Goal: Task Accomplishment & Management: Use online tool/utility

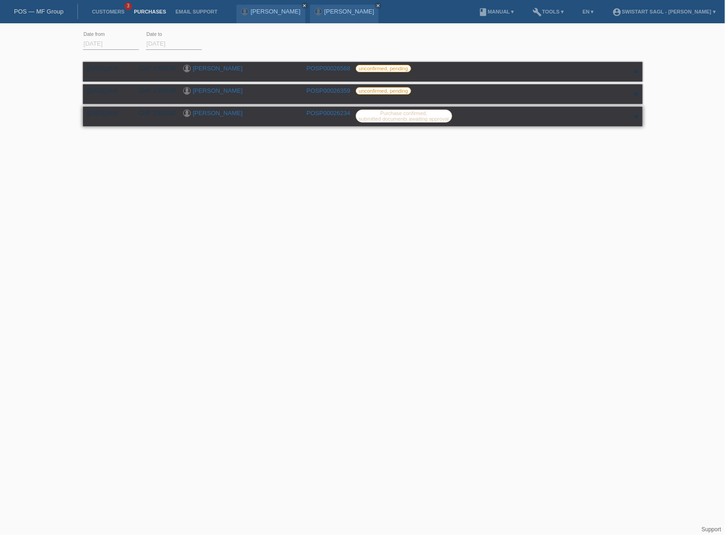
click at [217, 112] on link "[PERSON_NAME]" at bounding box center [218, 113] width 50 height 7
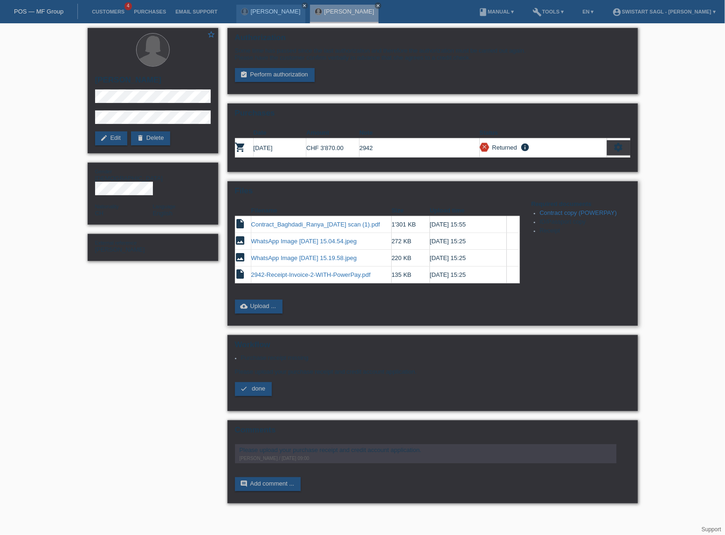
click at [322, 273] on link "2942-Receipt-Invoice-2-WITH-PowerPay.pdf" at bounding box center [310, 274] width 119 height 7
click at [280, 75] on link "assignment_turned_in Perform authorization" at bounding box center [275, 75] width 80 height 14
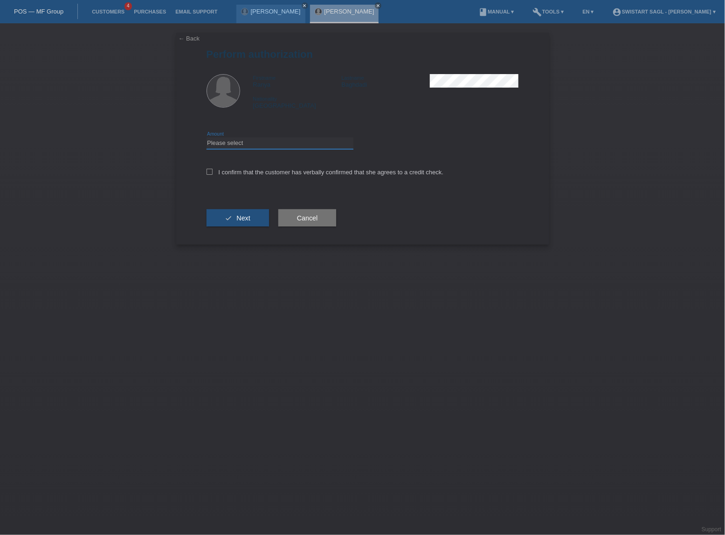
click at [294, 145] on select "Please select CHF 1.00 - CHF 499.00 CHF 500.00 - CHF 1'999.00 CHF 2'000.00 - CH…" at bounding box center [280, 143] width 147 height 11
select select "3"
click at [207, 138] on select "Please select CHF 1.00 - CHF 499.00 CHF 500.00 - CHF 1'999.00 CHF 2'000.00 - CH…" at bounding box center [280, 143] width 147 height 11
click at [213, 175] on label "I confirm that the customer has verbally confirmed that she agrees to a credit …" at bounding box center [325, 172] width 237 height 7
click at [213, 175] on input "I confirm that the customer has verbally confirmed that she agrees to a credit …" at bounding box center [210, 172] width 6 height 6
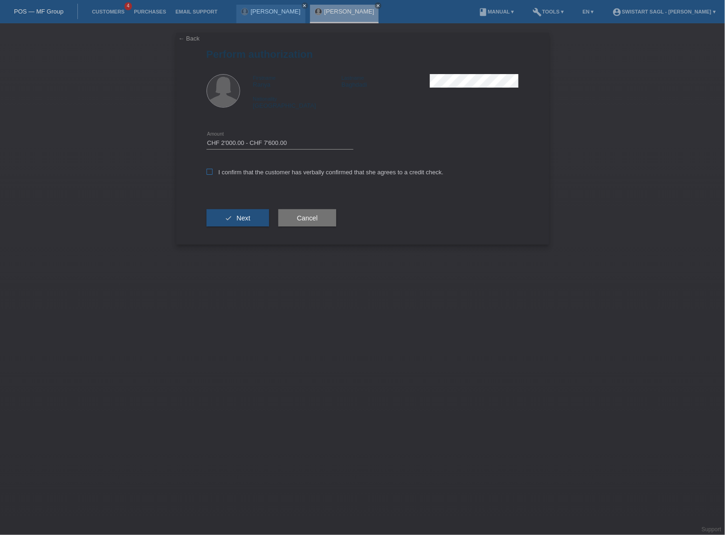
checkbox input "true"
click at [227, 216] on button "check Next" at bounding box center [238, 218] width 62 height 18
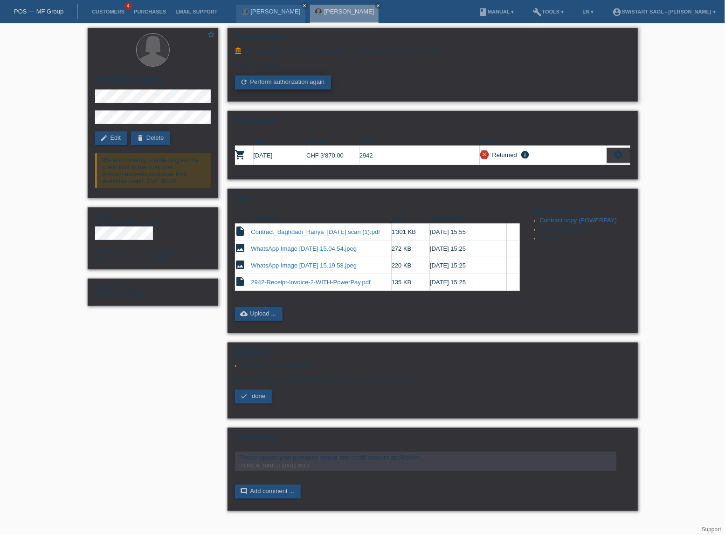
click at [299, 82] on link "refresh Perform authorization again" at bounding box center [283, 83] width 96 height 14
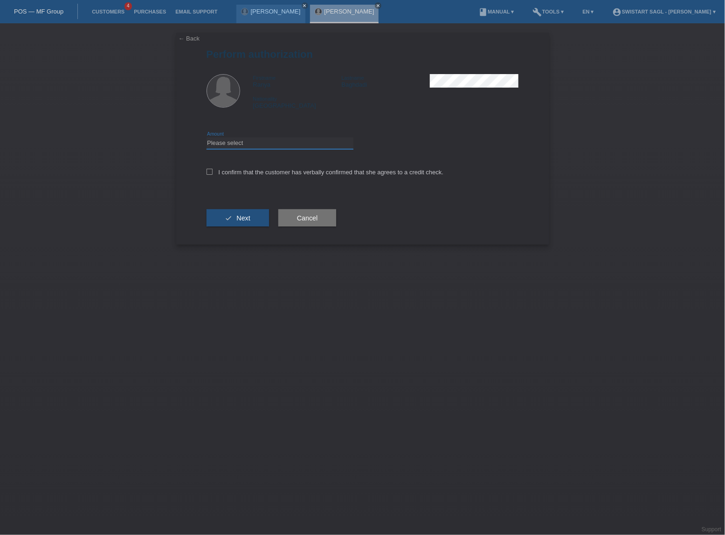
click at [262, 144] on select "Please select CHF 1.00 - CHF 499.00 CHF 500.00 - CHF 1'999.00 CHF 2'000.00 - CH…" at bounding box center [280, 143] width 147 height 11
select select "3"
click at [207, 138] on select "Please select CHF 1.00 - CHF 499.00 CHF 500.00 - CHF 1'999.00 CHF 2'000.00 - CH…" at bounding box center [280, 143] width 147 height 11
click at [207, 170] on div "← Back Perform authorization Firstname Ranya Lastname [PERSON_NAME] Nationality…" at bounding box center [362, 139] width 373 height 212
click at [210, 172] on icon at bounding box center [210, 172] width 6 height 6
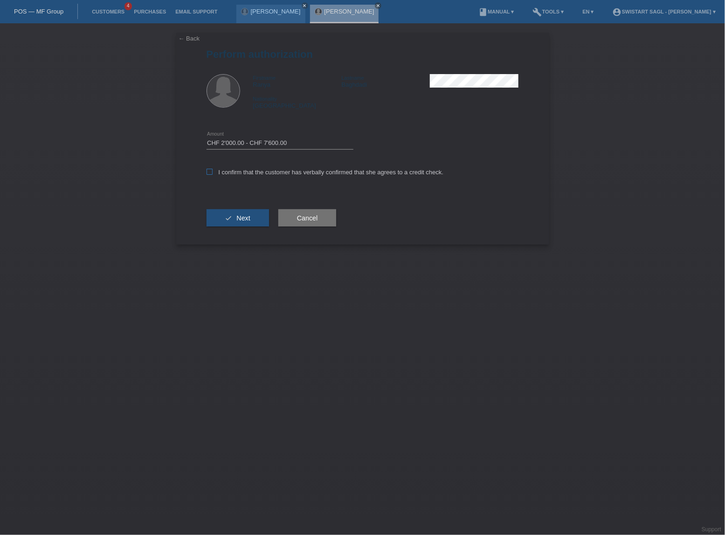
click at [210, 172] on input "I confirm that the customer has verbally confirmed that she agrees to a credit …" at bounding box center [210, 172] width 6 height 6
checkbox input "true"
click at [222, 222] on button "check Next" at bounding box center [238, 218] width 62 height 18
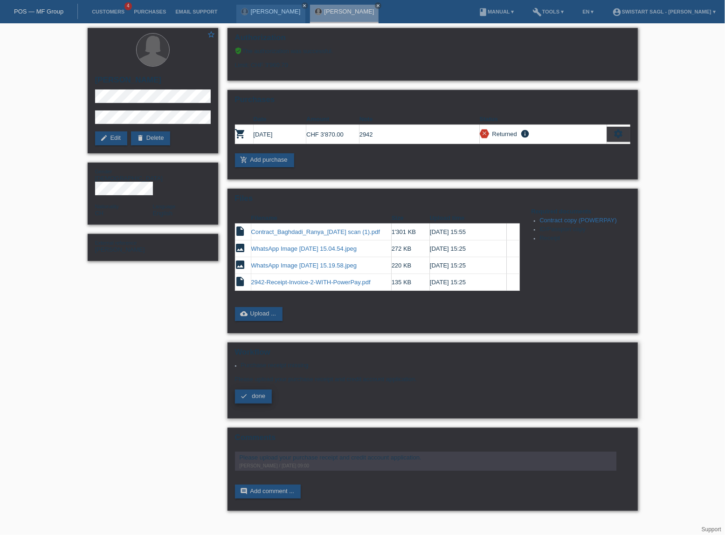
click at [262, 393] on span "done" at bounding box center [259, 396] width 14 height 7
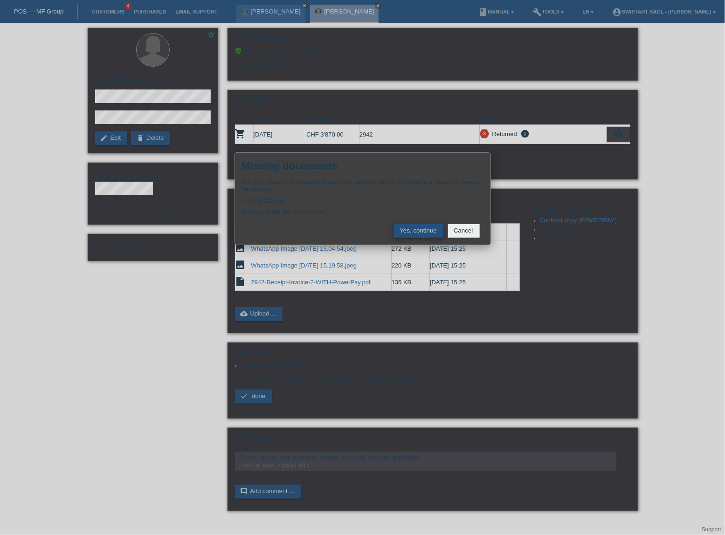
click at [421, 231] on button "Yes, continue" at bounding box center [418, 231] width 49 height 14
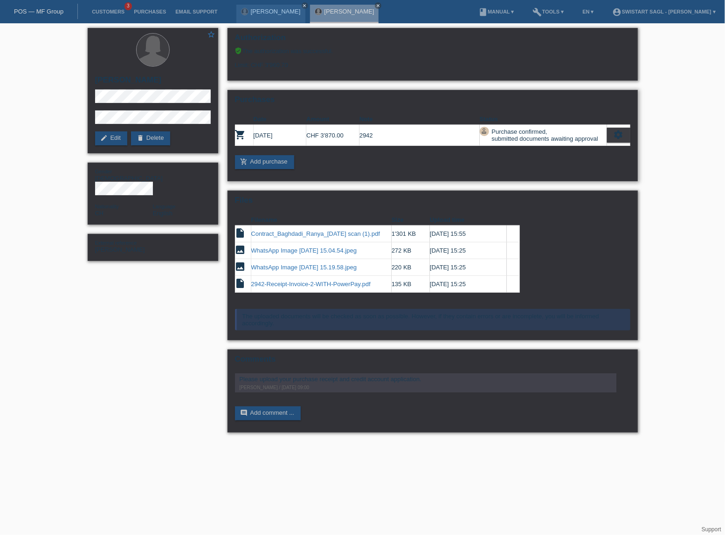
drag, startPoint x: 359, startPoint y: 132, endPoint x: 373, endPoint y: 132, distance: 14.0
click at [373, 132] on td "2942" at bounding box center [419, 135] width 120 height 21
drag, startPoint x: 347, startPoint y: 136, endPoint x: 322, endPoint y: 131, distance: 25.7
click at [322, 131] on td "CHF 3'870.00" at bounding box center [332, 135] width 53 height 21
click at [153, 13] on link "Purchases" at bounding box center [149, 12] width 41 height 6
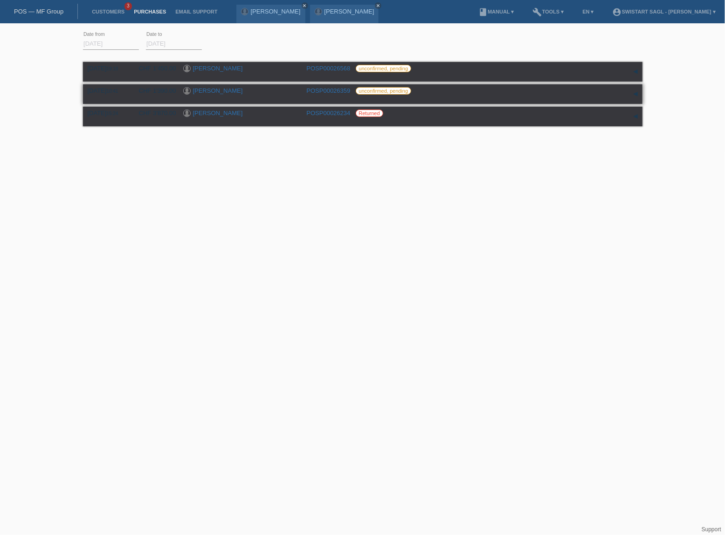
click at [208, 90] on link "[PERSON_NAME]" at bounding box center [218, 90] width 50 height 7
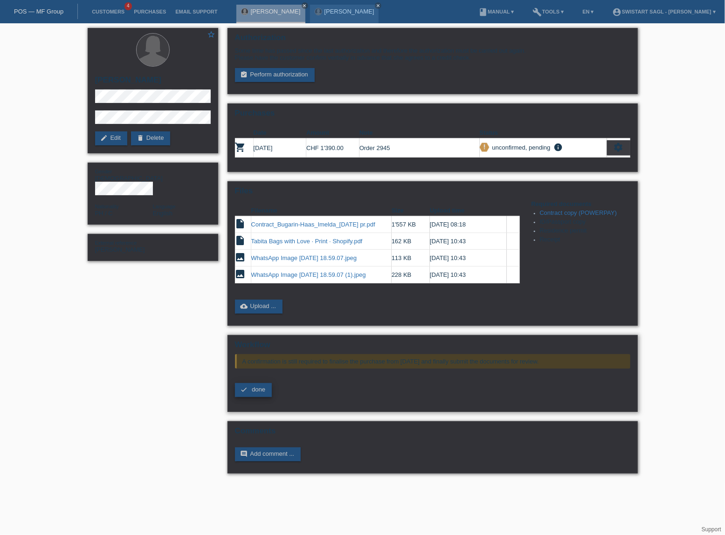
click at [260, 386] on span "done" at bounding box center [259, 389] width 14 height 7
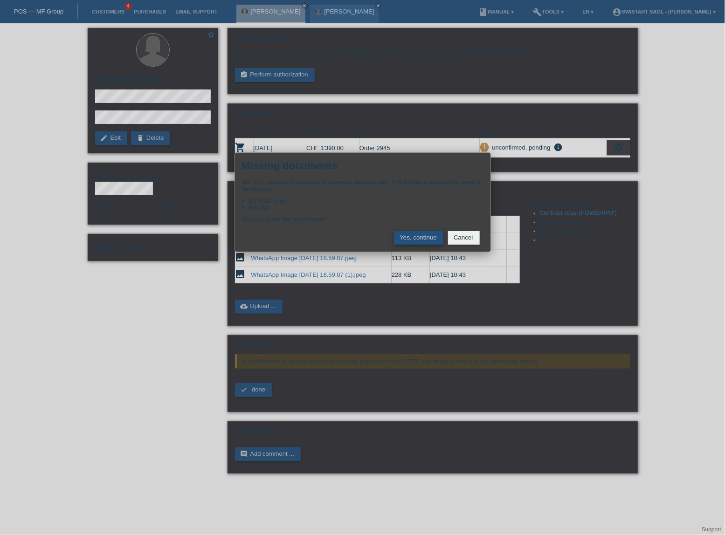
click at [429, 238] on button "Yes, continue" at bounding box center [418, 238] width 49 height 14
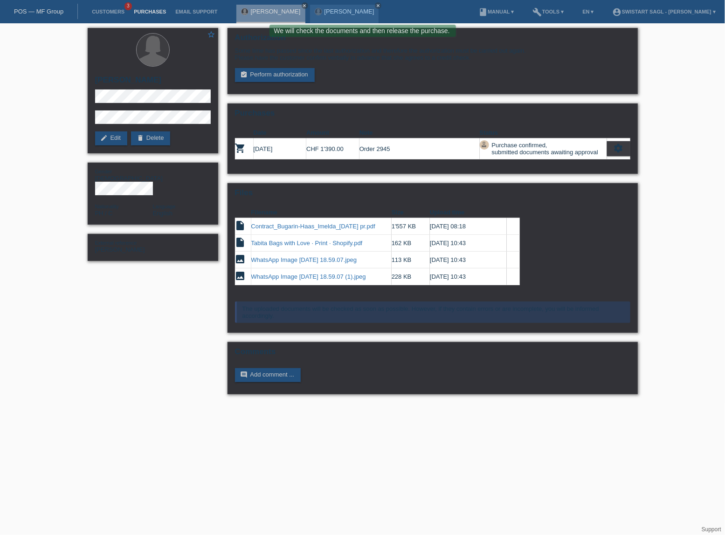
click at [157, 11] on link "Purchases" at bounding box center [149, 12] width 41 height 6
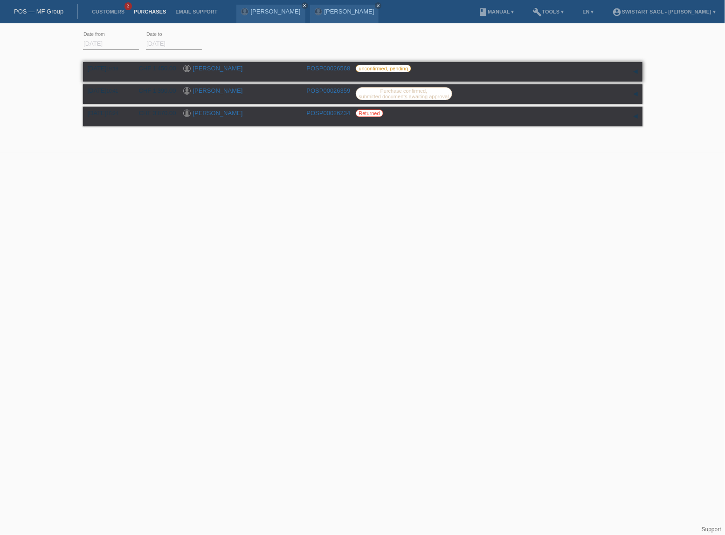
click at [231, 67] on link "Maria Vieira Dias" at bounding box center [218, 68] width 50 height 7
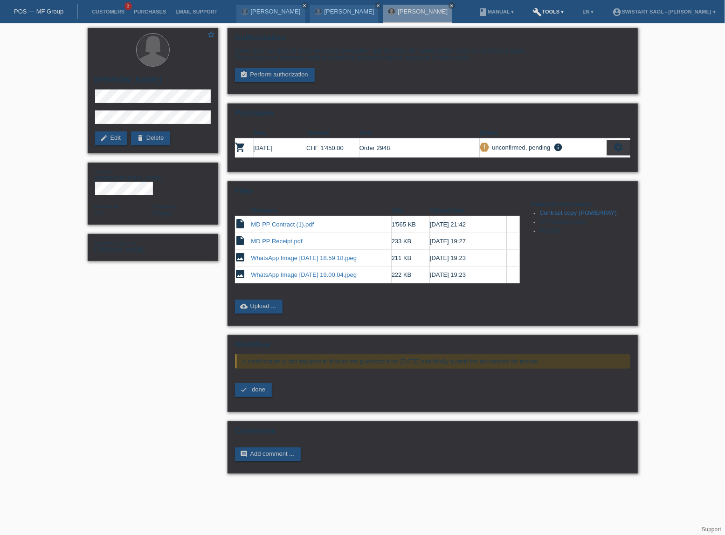
click at [545, 10] on link "build Tools ▾" at bounding box center [548, 12] width 41 height 6
click at [536, 37] on span "Settings" at bounding box center [536, 36] width 25 height 11
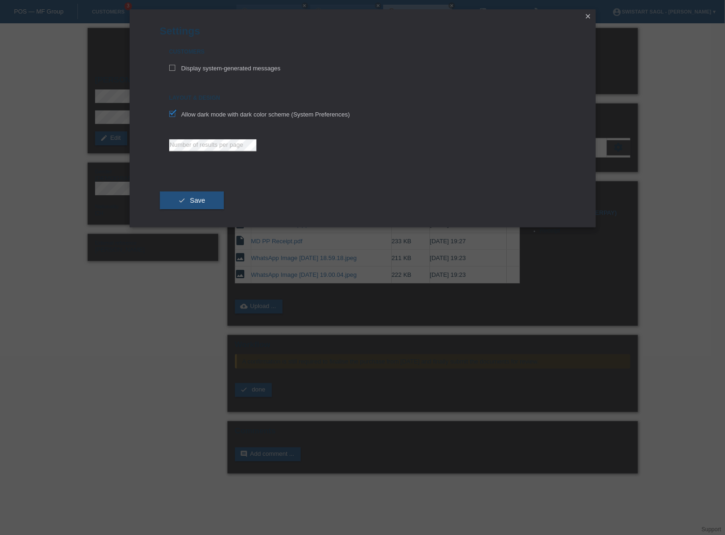
click at [589, 16] on icon "close" at bounding box center [588, 16] width 7 height 7
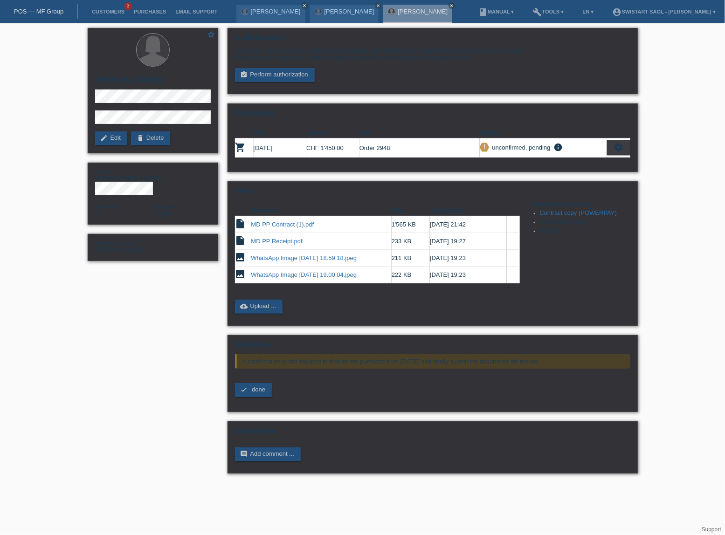
click at [703, 153] on div "star_border Maria Vieira Dias edit Edit delete Delete Gender Female Nationality…" at bounding box center [362, 253] width 725 height 460
click at [548, 14] on link "build Tools ▾" at bounding box center [548, 12] width 41 height 6
click at [545, 34] on span "Settings" at bounding box center [536, 36] width 25 height 11
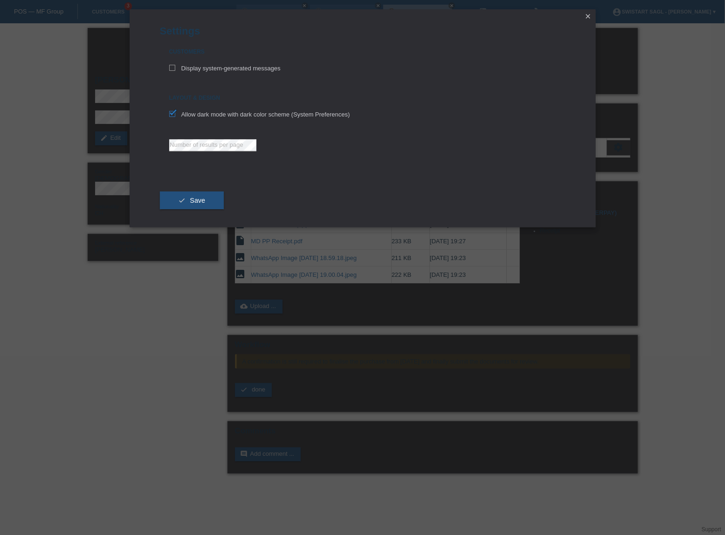
click at [585, 16] on icon "close" at bounding box center [588, 16] width 7 height 7
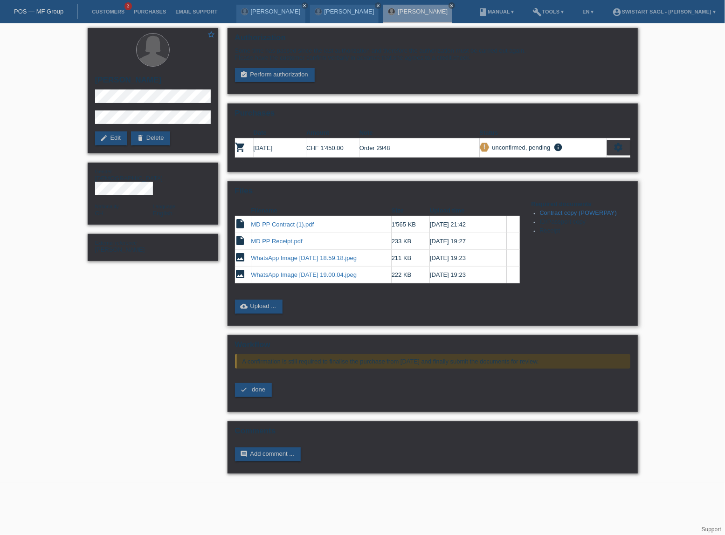
click at [298, 224] on link "MD PP Contract (1).pdf" at bounding box center [282, 224] width 63 height 7
click at [352, 14] on link "[PERSON_NAME]" at bounding box center [349, 11] width 50 height 7
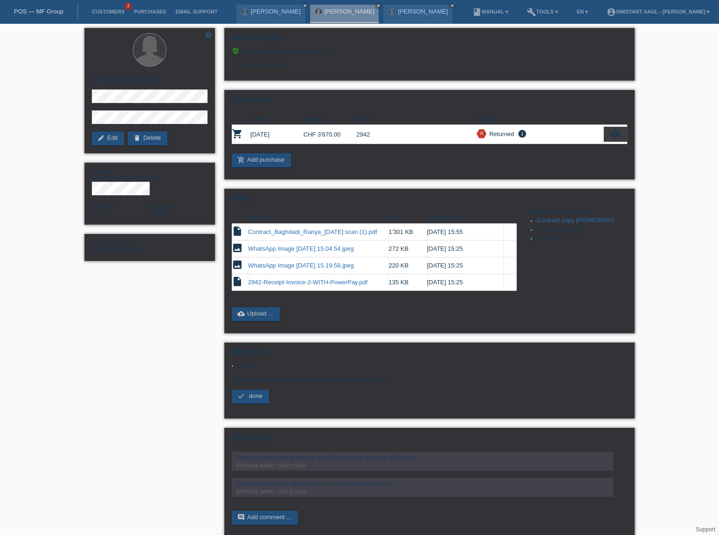
scroll to position [5, 0]
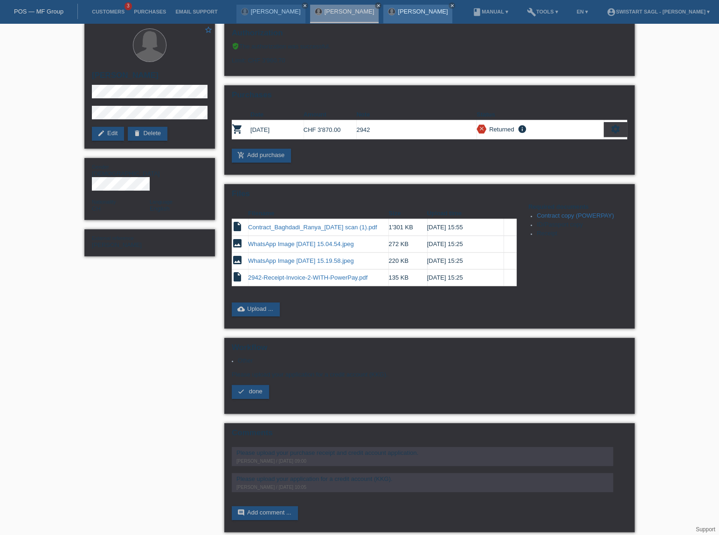
click at [418, 19] on div "Maria Vieira Dias close" at bounding box center [417, 14] width 69 height 19
click at [407, 14] on link "[PERSON_NAME]" at bounding box center [423, 11] width 50 height 7
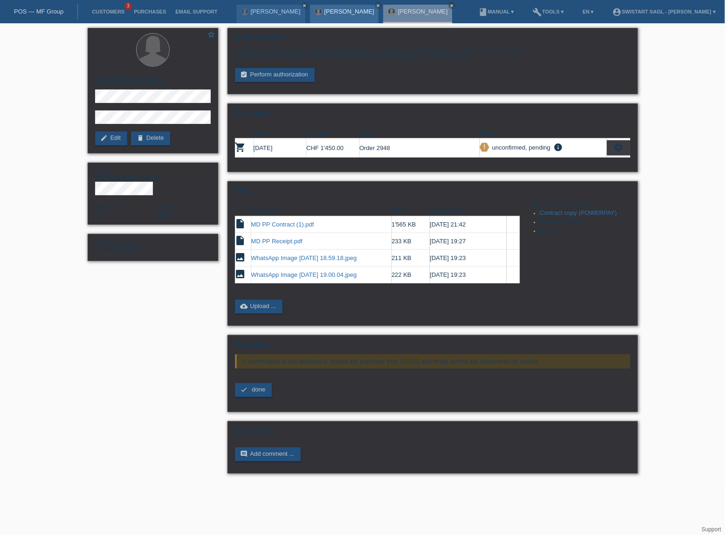
click at [351, 18] on div "[PERSON_NAME] close" at bounding box center [344, 14] width 69 height 19
click at [351, 12] on link "[PERSON_NAME]" at bounding box center [349, 11] width 50 height 7
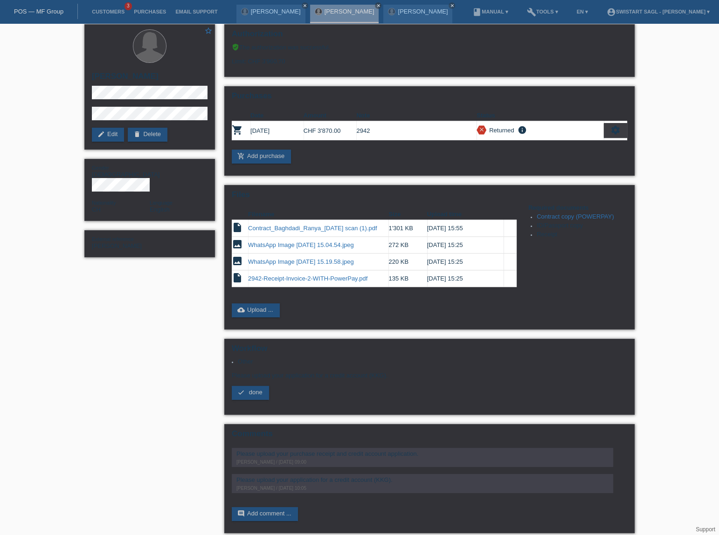
scroll to position [5, 0]
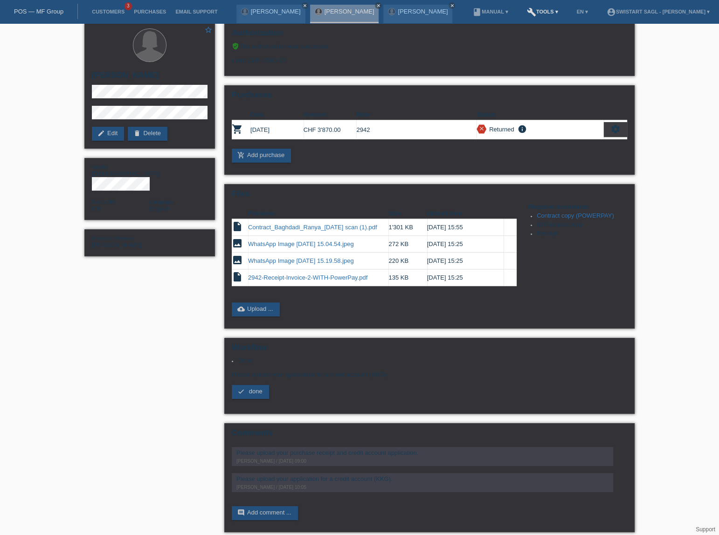
click at [535, 12] on link "build Tools ▾" at bounding box center [542, 12] width 41 height 6
click at [663, 72] on div "star_border [PERSON_NAME] edit Edit delete Delete Gender [DEMOGRAPHIC_DATA] Nat…" at bounding box center [359, 280] width 719 height 523
click at [483, 17] on nav "POS — MF Group Customers 3 Purchases Email Support [PERSON_NAME] close" at bounding box center [359, 11] width 719 height 23
click at [668, 216] on div "star_border [PERSON_NAME] edit Edit delete Delete Gender [DEMOGRAPHIC_DATA] Nat…" at bounding box center [359, 280] width 719 height 523
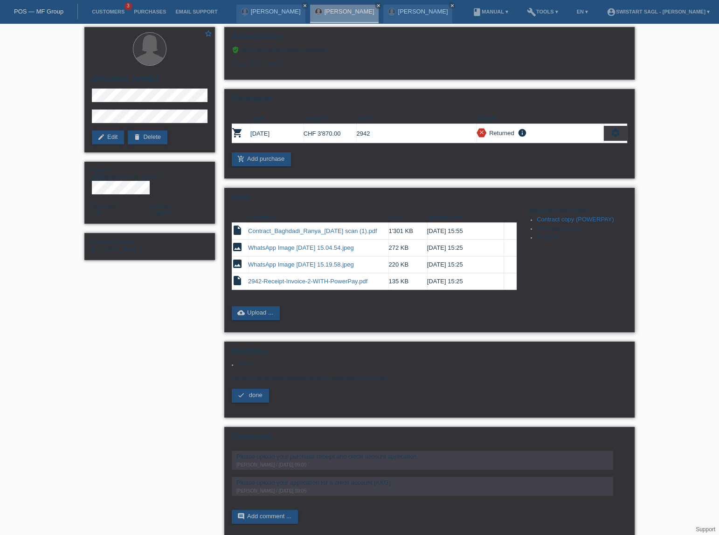
scroll to position [0, 0]
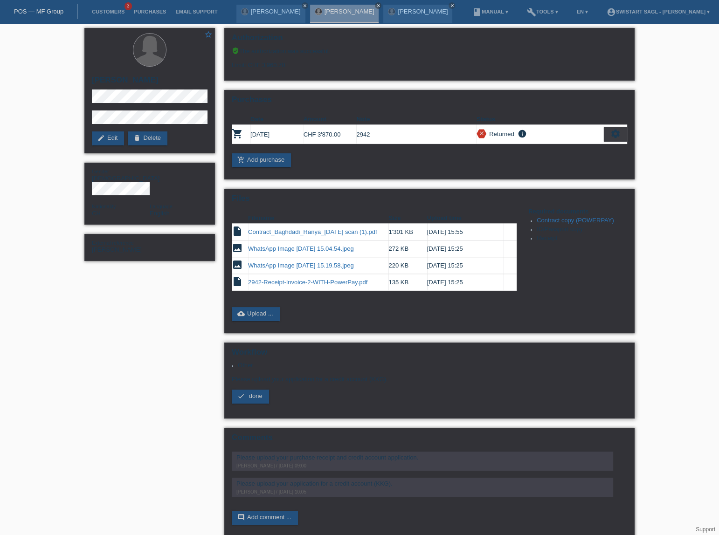
drag, startPoint x: 371, startPoint y: 373, endPoint x: 383, endPoint y: 373, distance: 11.7
click at [383, 373] on div "Other Please upload your application for a credit account (KKG). check done" at bounding box center [429, 386] width 395 height 49
click at [594, 300] on div "Files Filename Size Upload time insert_drive_file Contract_Baghdadi_Ranya_2025-…" at bounding box center [429, 261] width 410 height 145
click at [617, 132] on icon "settings" at bounding box center [615, 134] width 10 height 10
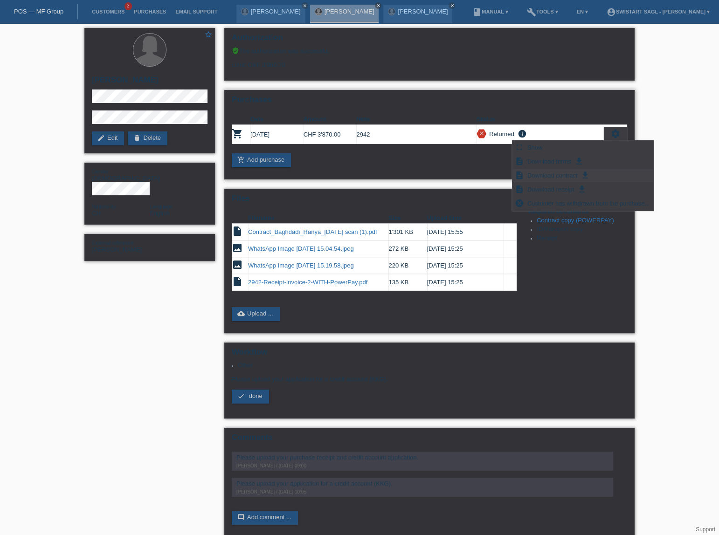
click at [584, 173] on icon "get_app" at bounding box center [584, 175] width 9 height 9
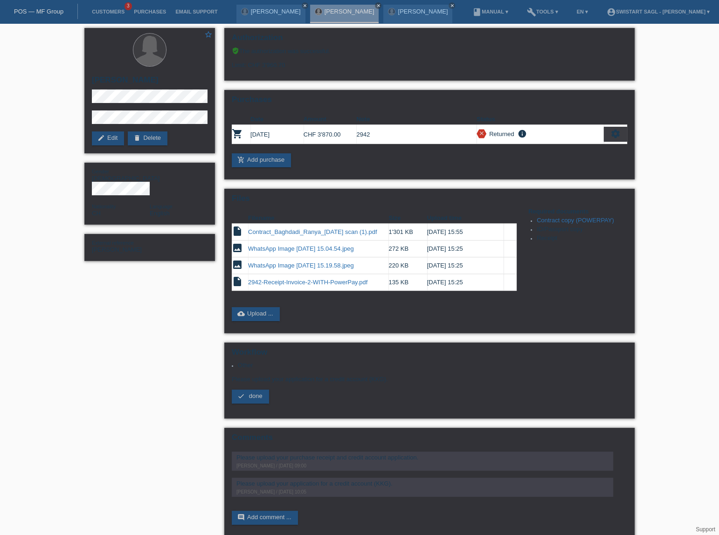
click at [672, 151] on div "star_border Ranya Baghdadi edit Edit delete Delete Gender Female Nationality CH…" at bounding box center [359, 284] width 719 height 523
click at [303, 230] on link "Contract_Baghdadi_Ranya_[DATE] scan (1).pdf" at bounding box center [312, 231] width 129 height 7
click at [255, 311] on link "cloud_upload Upload ..." at bounding box center [256, 314] width 48 height 14
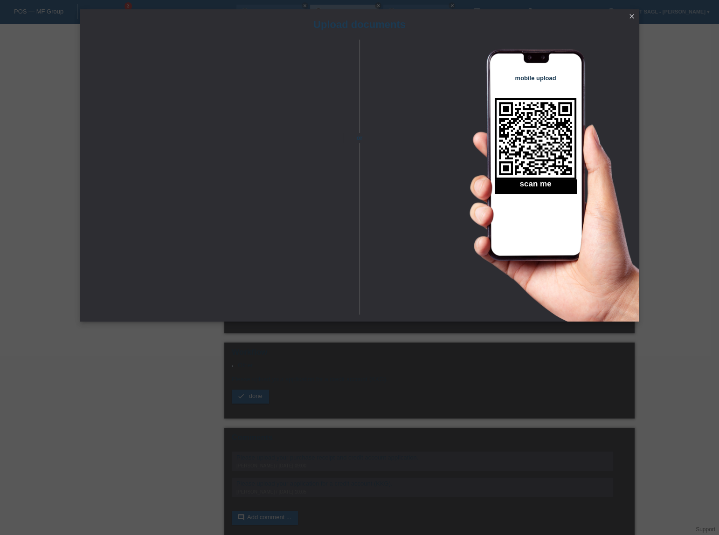
click at [630, 14] on icon "close" at bounding box center [631, 16] width 7 height 7
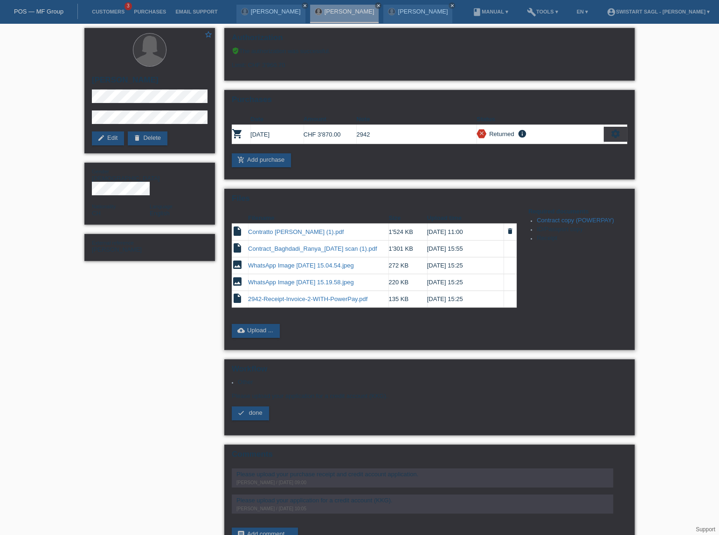
click at [316, 230] on link "Contratto [PERSON_NAME] (1).pdf" at bounding box center [296, 231] width 96 height 7
click at [235, 246] on icon "insert_drive_file" at bounding box center [237, 247] width 11 height 11
click at [260, 325] on link "cloud_upload Upload ..." at bounding box center [256, 331] width 48 height 14
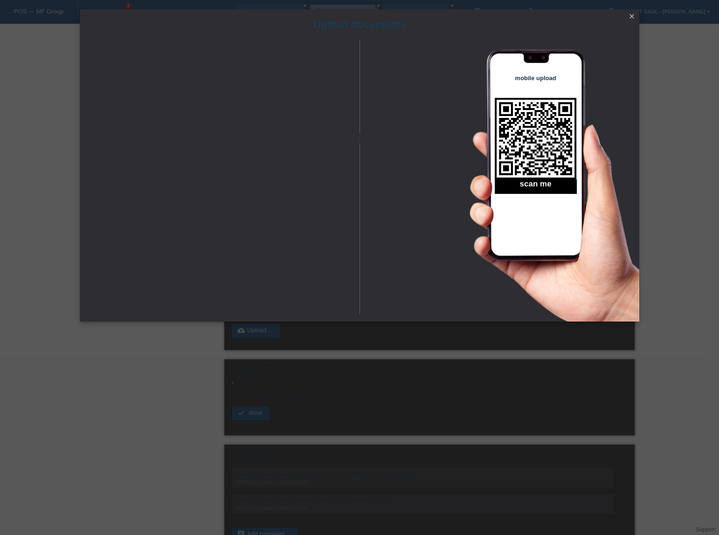
click at [631, 15] on icon "close" at bounding box center [631, 16] width 7 height 7
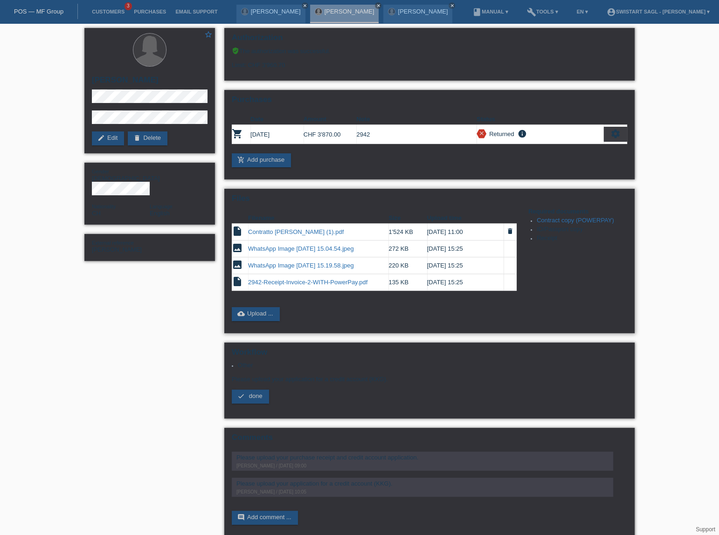
click at [299, 232] on link "Contratto [PERSON_NAME] (1).pdf" at bounding box center [296, 231] width 96 height 7
click at [654, 192] on div "star_border Ranya Baghdadi edit Edit delete Delete Gender Female Nationality CH…" at bounding box center [359, 284] width 719 height 523
click at [266, 395] on link "check done" at bounding box center [250, 397] width 37 height 14
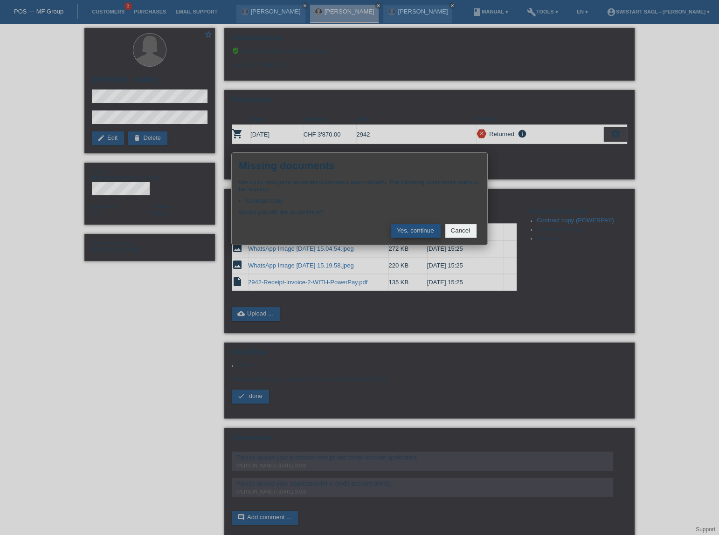
click at [411, 228] on button "Yes, continue" at bounding box center [415, 231] width 49 height 14
